Goal: Information Seeking & Learning: Find specific fact

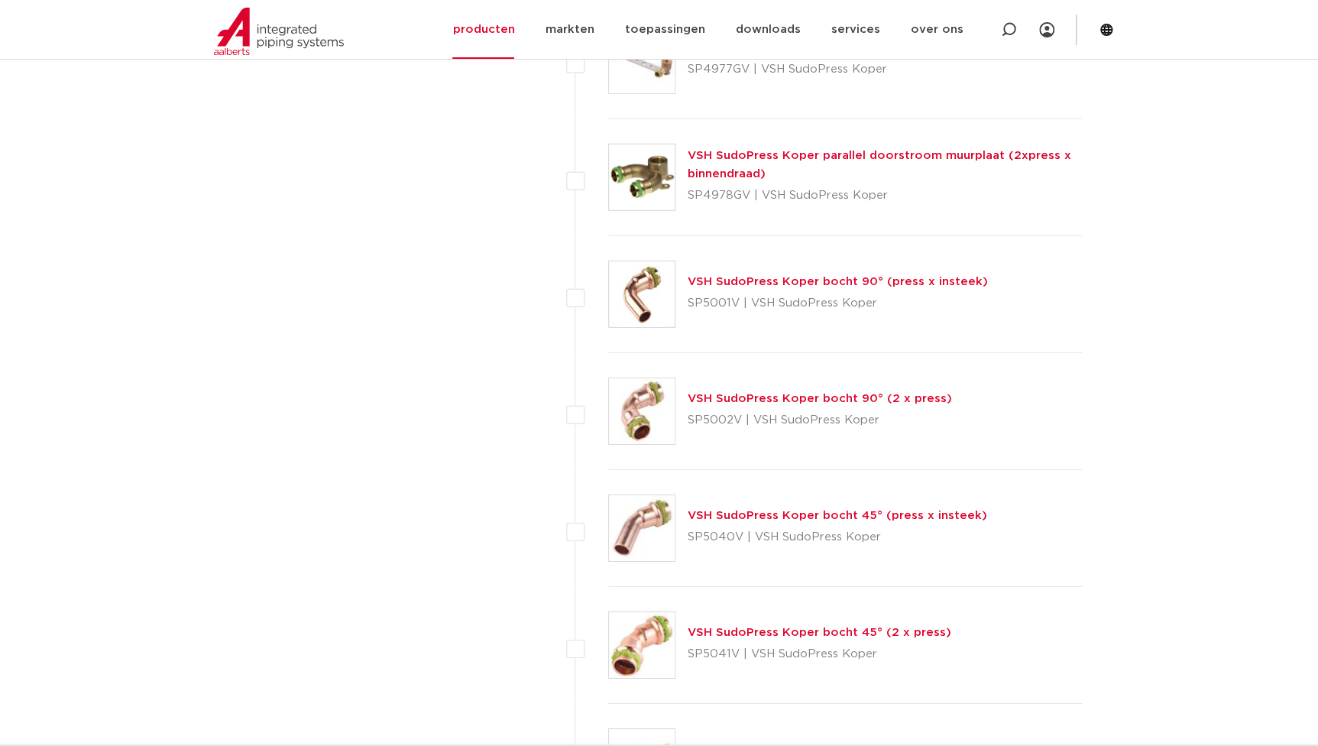
click at [360, 354] on div "wis alles filter producten zoek op naam of productnummer alle categorieën fitti…" at bounding box center [370, 178] width 290 height 3930
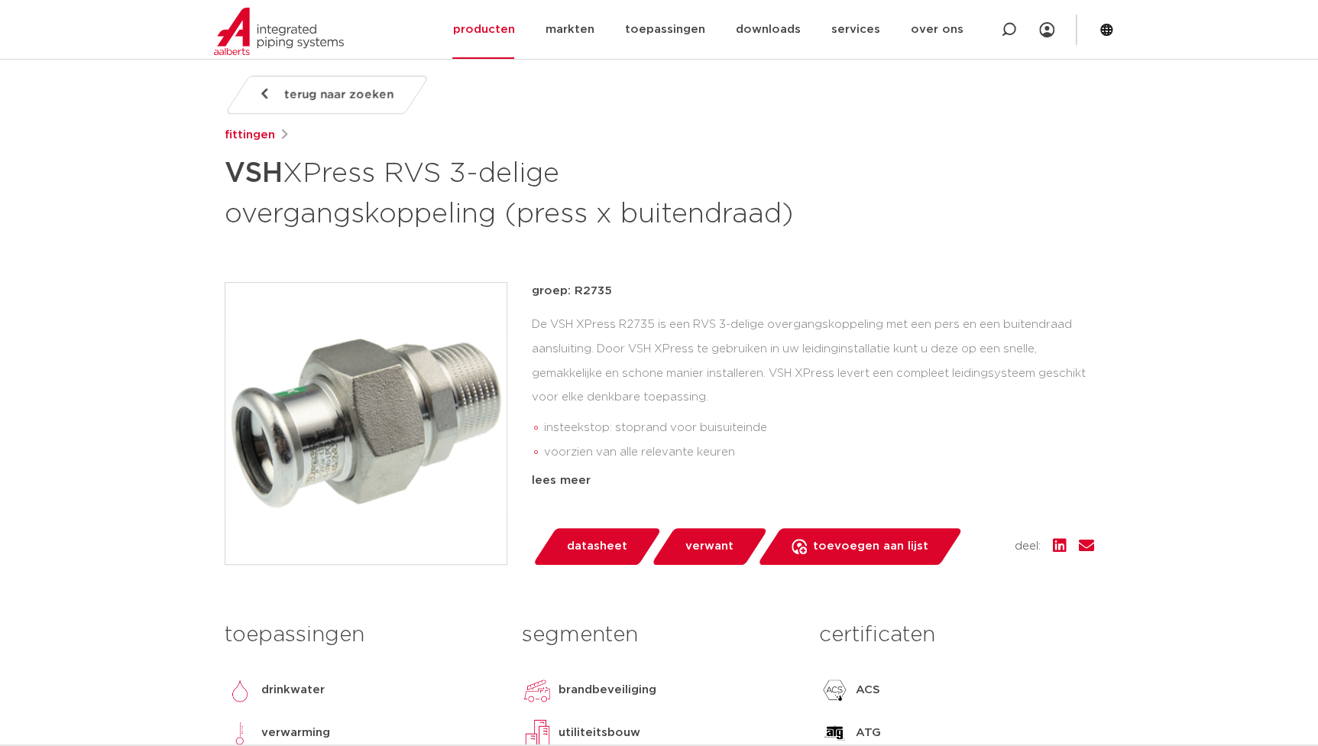
scroll to position [208, 0]
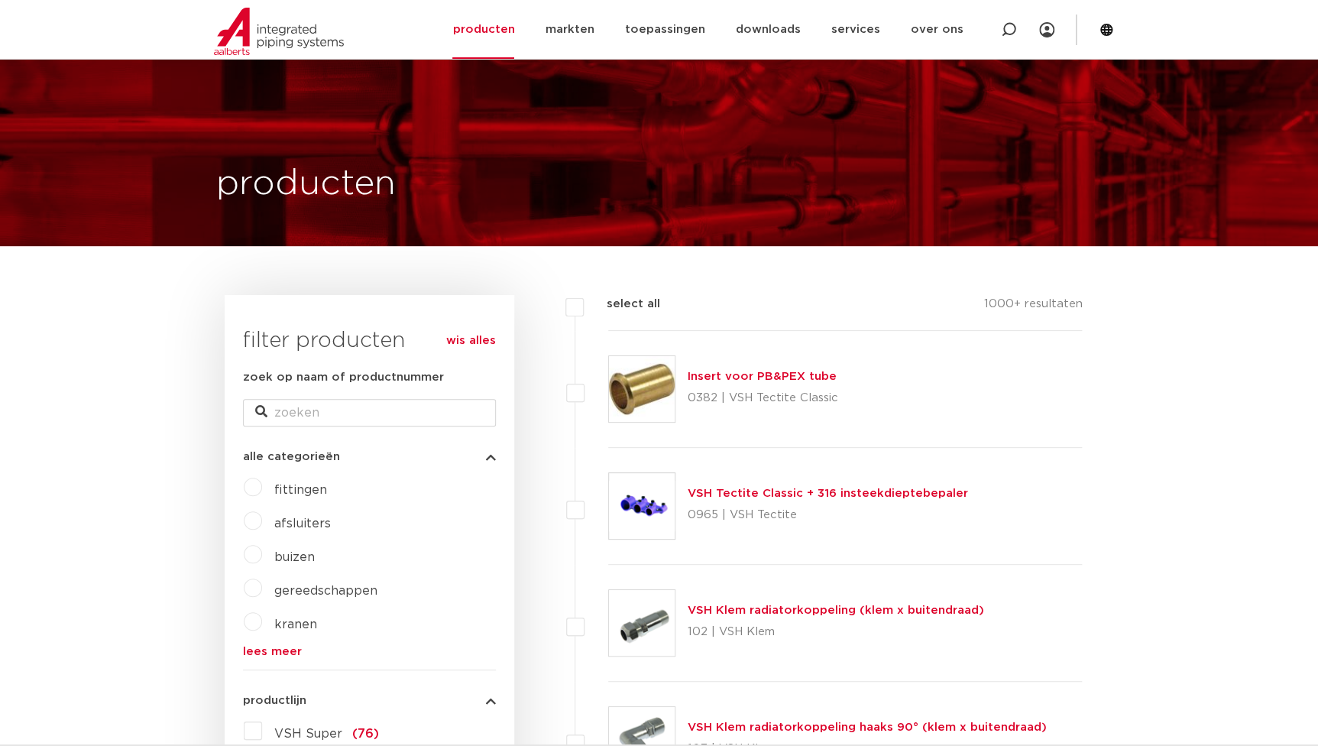
scroll to position [347, 0]
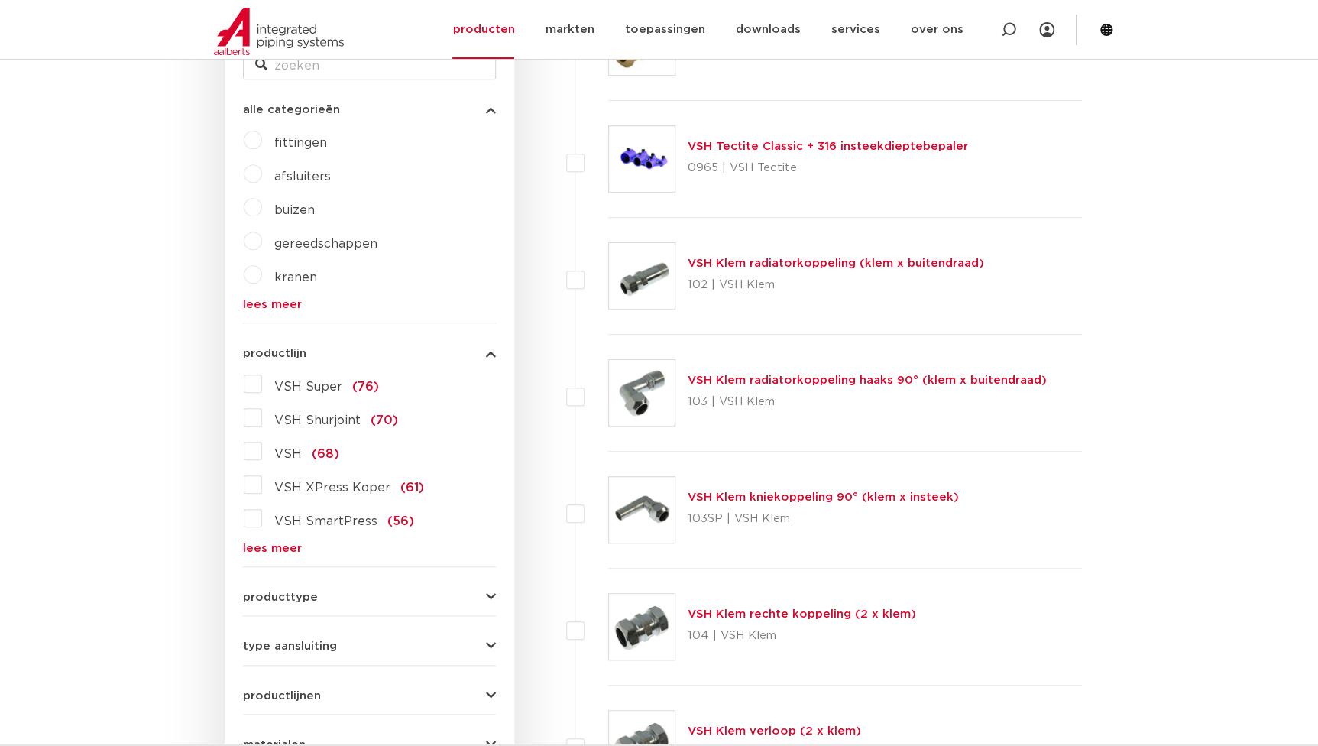
click at [283, 206] on span "buizen" at bounding box center [294, 210] width 40 height 12
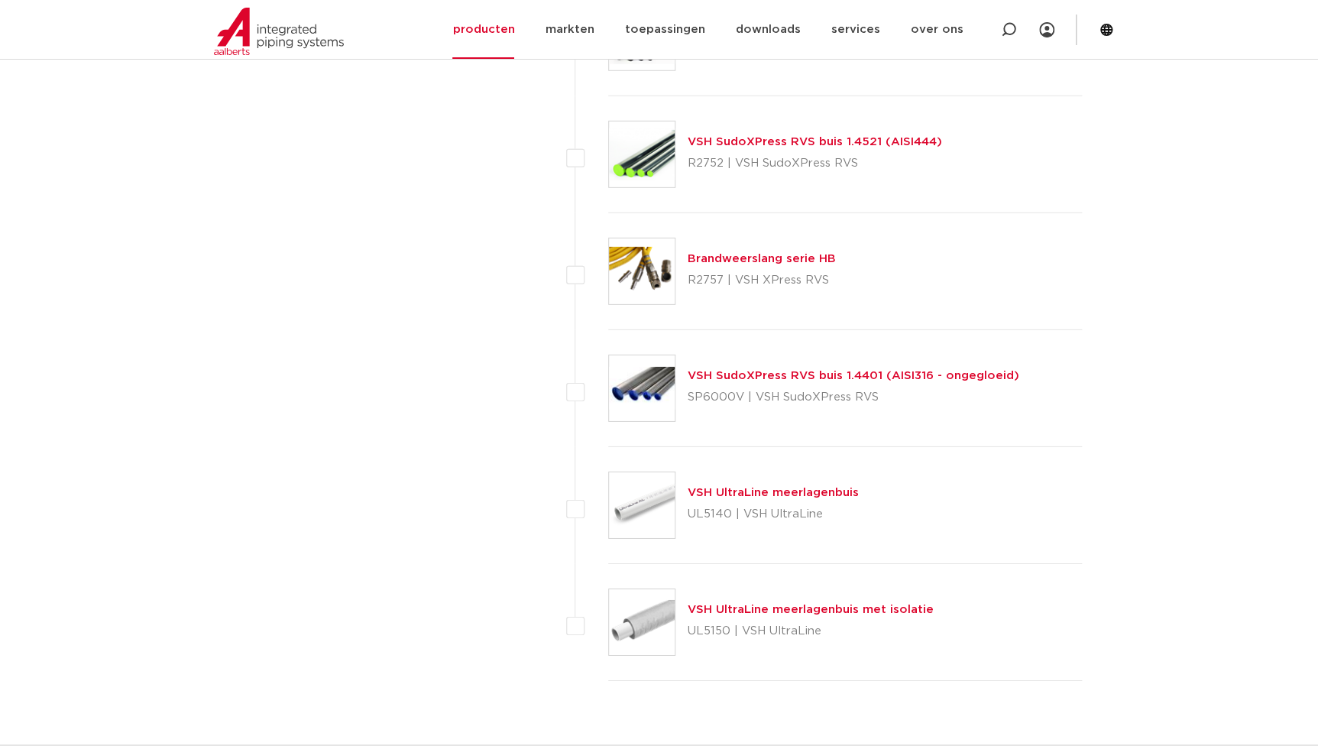
scroll to position [2222, 0]
click at [788, 374] on link "VSH SudoXPress RVS buis 1.4401 (AISI316 - ongegloeid)" at bounding box center [854, 374] width 332 height 11
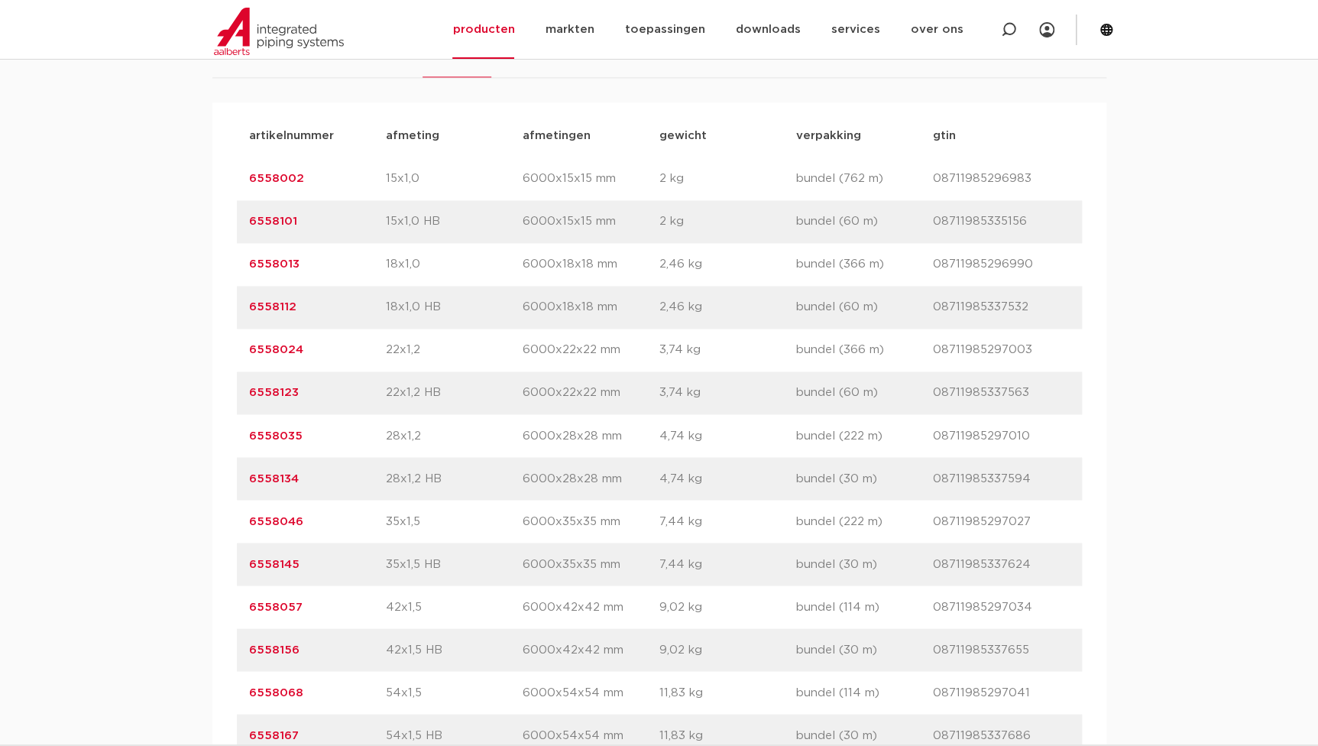
scroll to position [1041, 0]
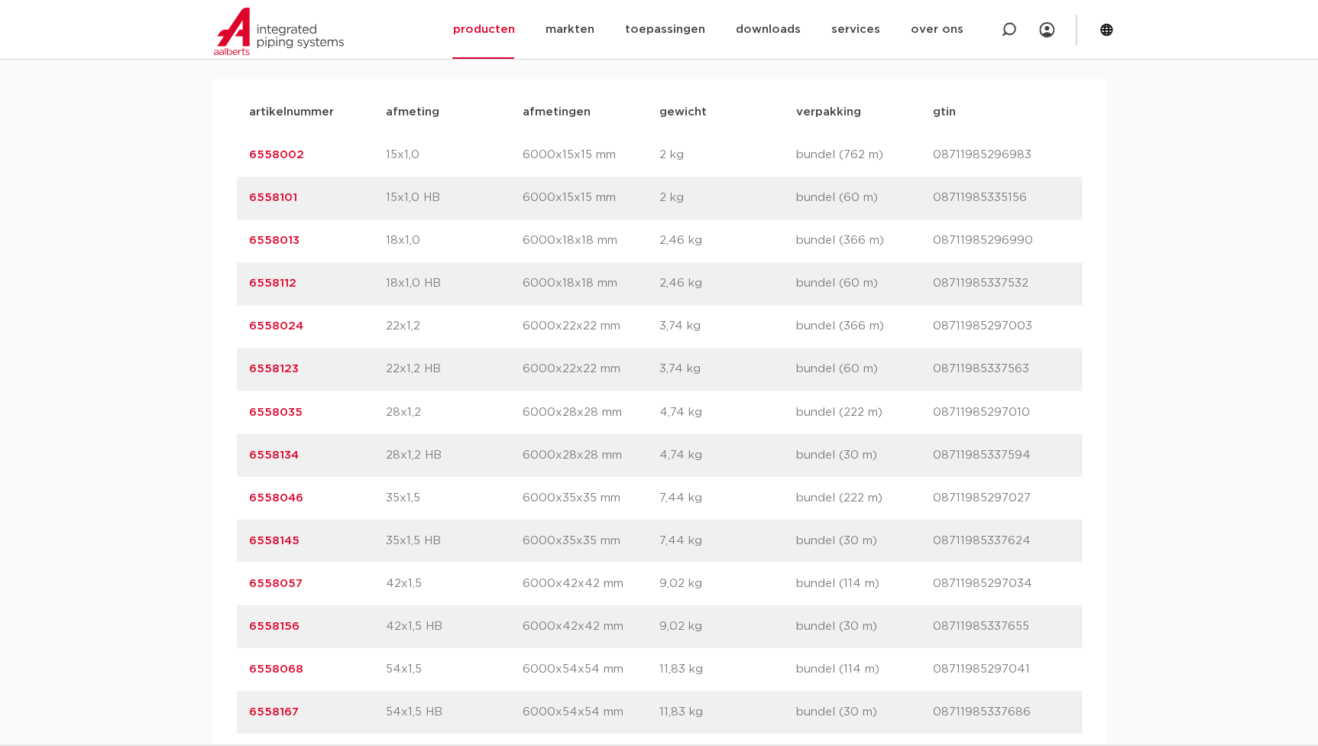
drag, startPoint x: 319, startPoint y: 413, endPoint x: 190, endPoint y: 406, distance: 129.3
click at [190, 406] on div "assortiment specificaties downloads ETIM verwant assortiment specificaties down…" at bounding box center [659, 481] width 1318 height 1041
copy link "6558035"
click at [283, 455] on link "6558134" at bounding box center [274, 453] width 50 height 11
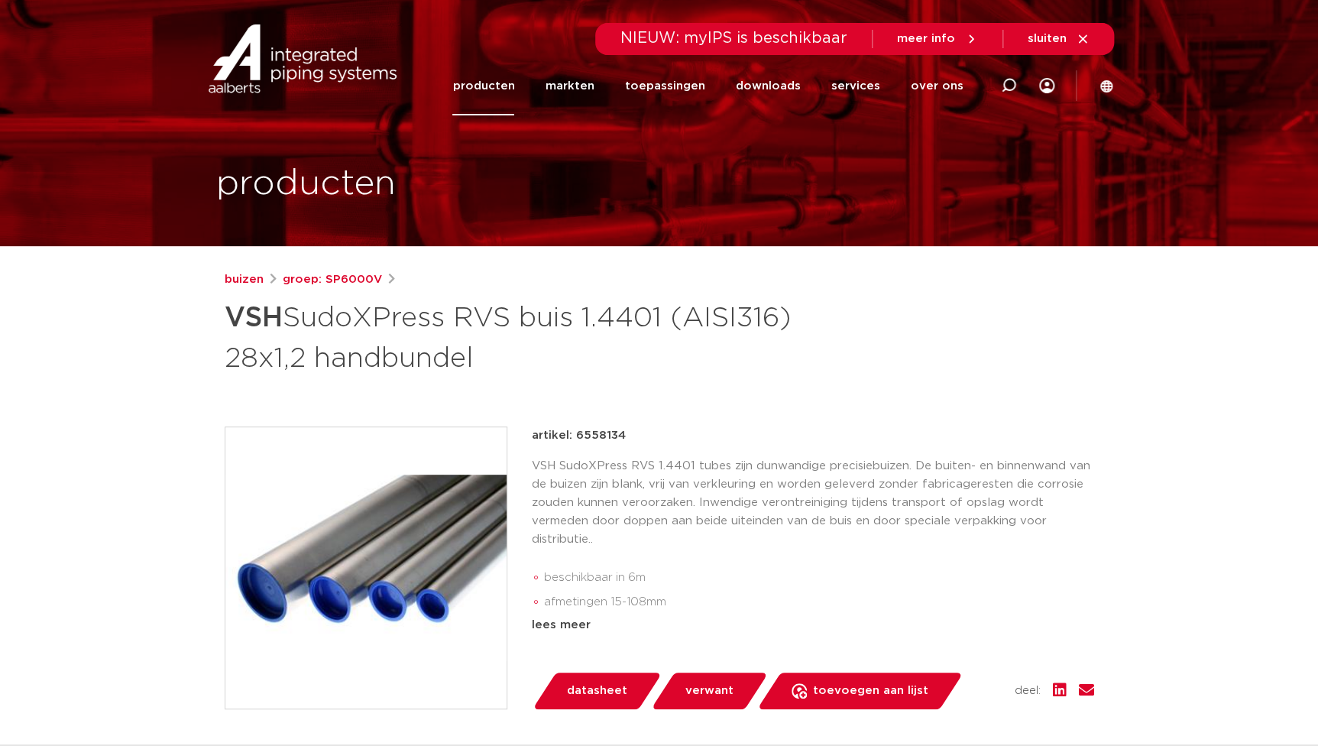
drag, startPoint x: 630, startPoint y: 434, endPoint x: 572, endPoint y: 431, distance: 57.4
click at [572, 431] on div "artikel: 6558134" at bounding box center [813, 435] width 562 height 18
copy p "6558134"
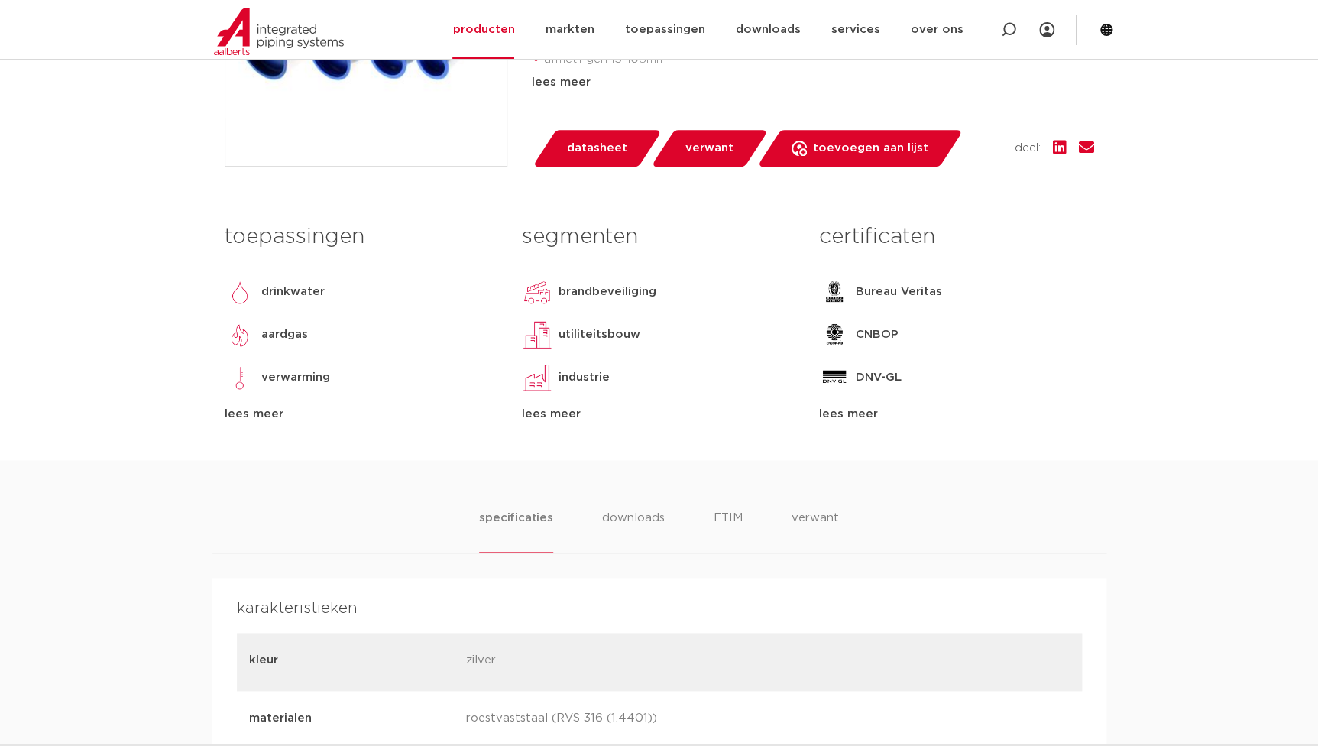
scroll to position [902, 0]
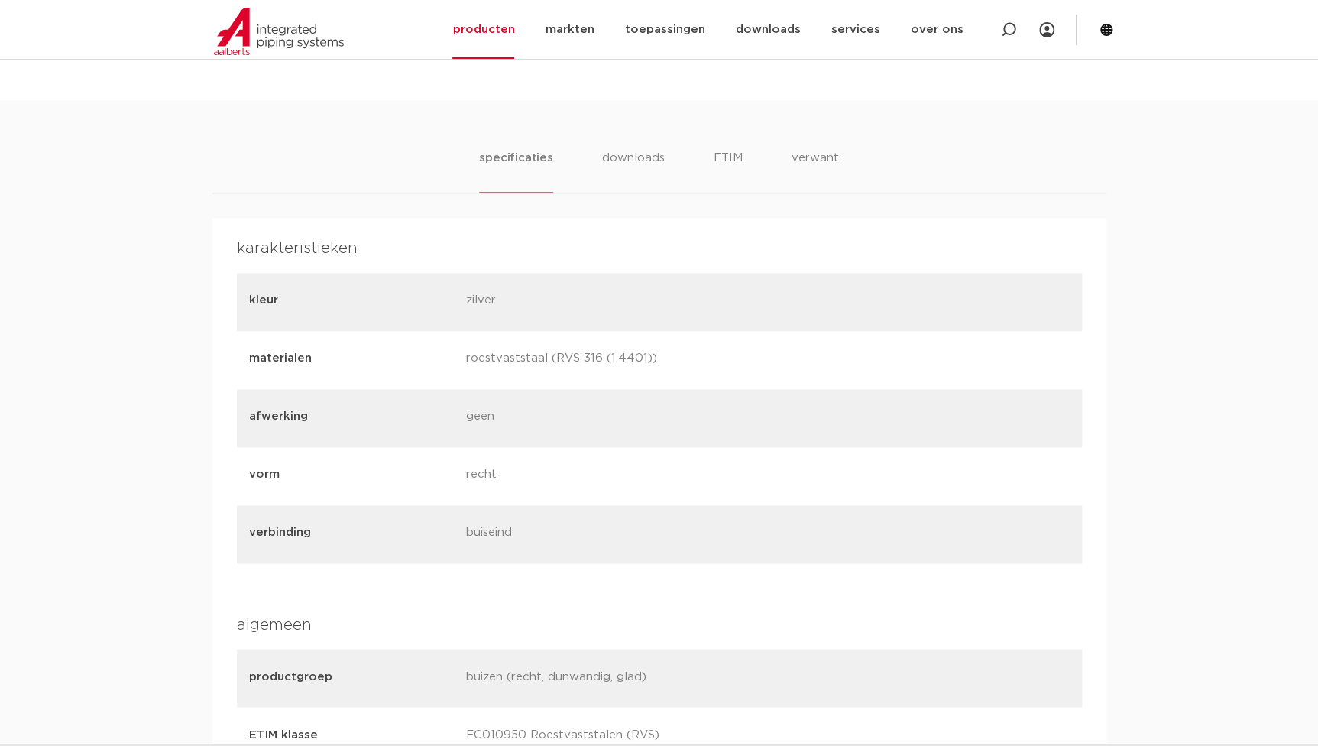
click at [545, 175] on li "specificaties" at bounding box center [515, 171] width 73 height 44
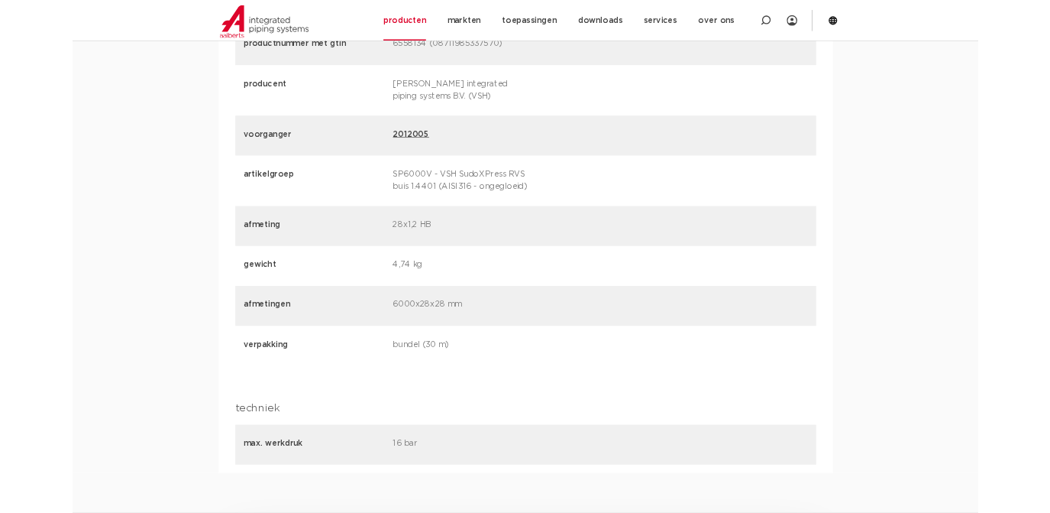
scroll to position [2153, 0]
